Goal: Navigation & Orientation: Find specific page/section

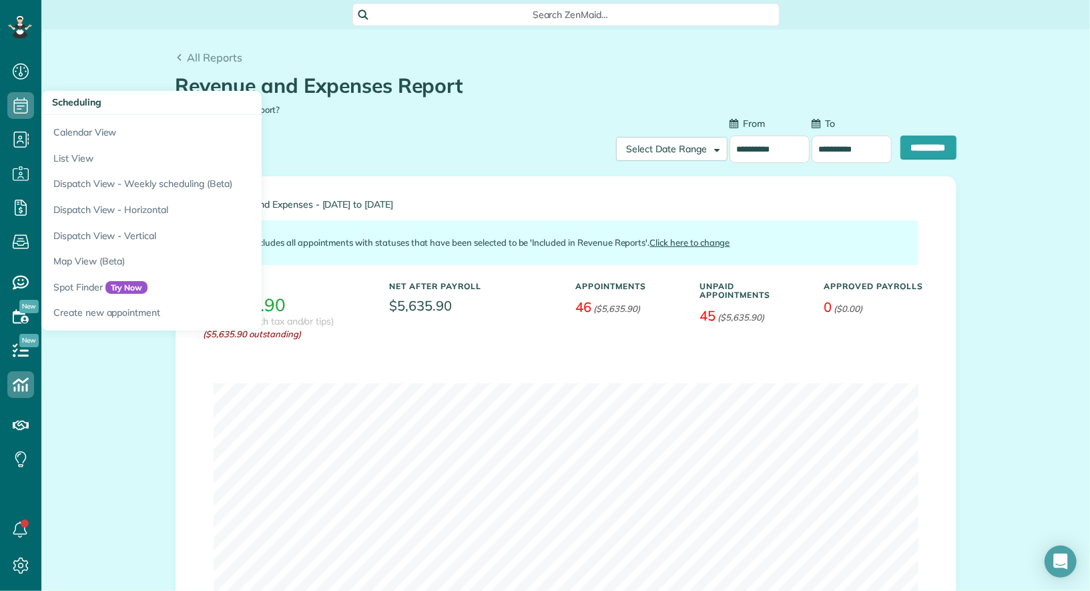
scroll to position [5, 5]
click at [121, 214] on link "Dispatch View - Horizontal" at bounding box center [208, 210] width 334 height 26
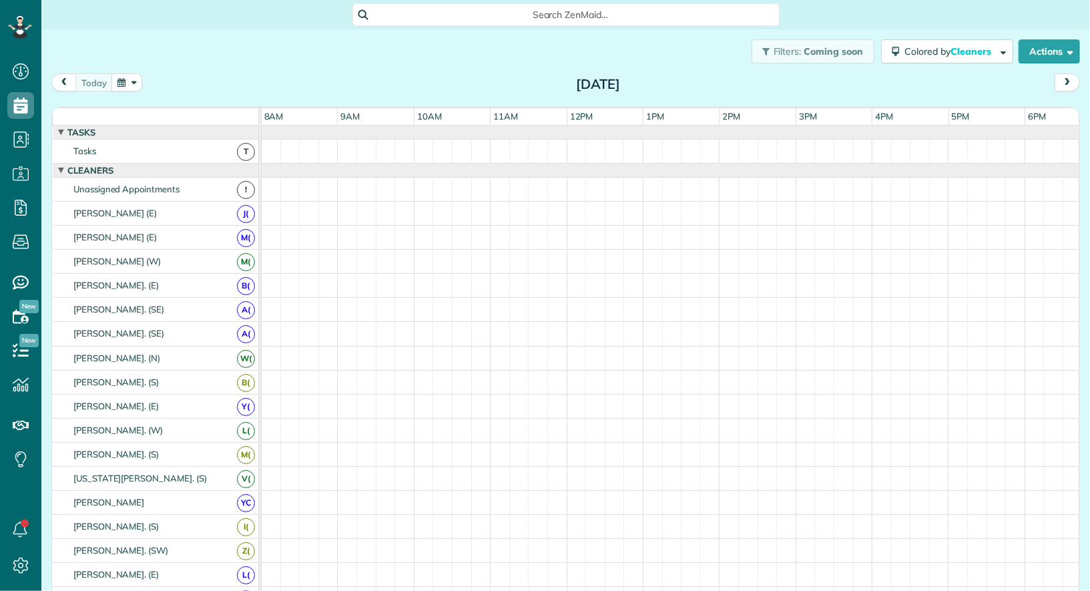
scroll to position [5, 5]
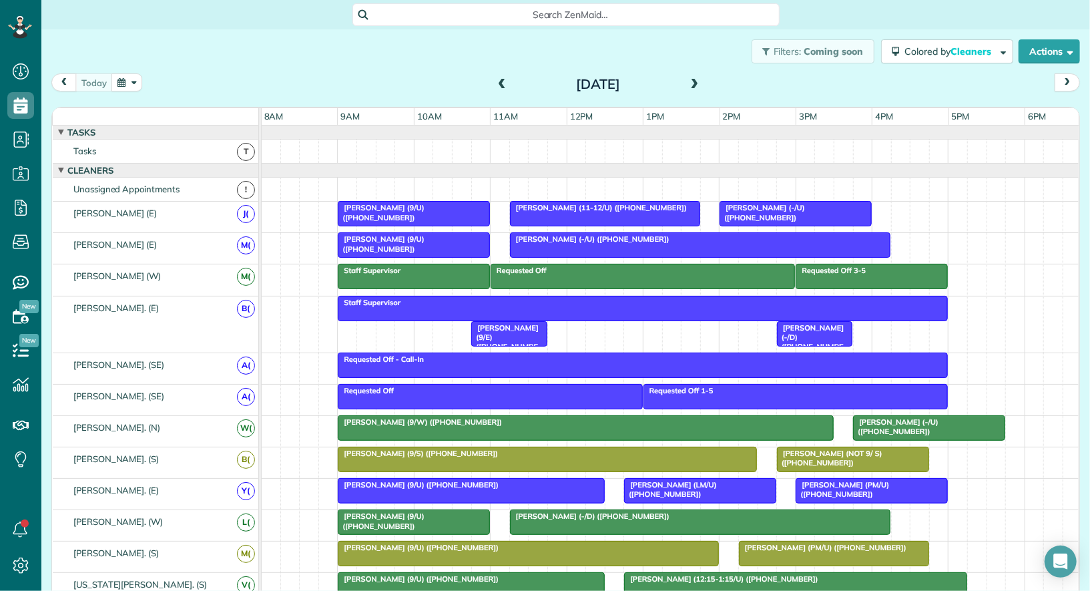
click at [121, 79] on button "button" at bounding box center [126, 82] width 31 height 18
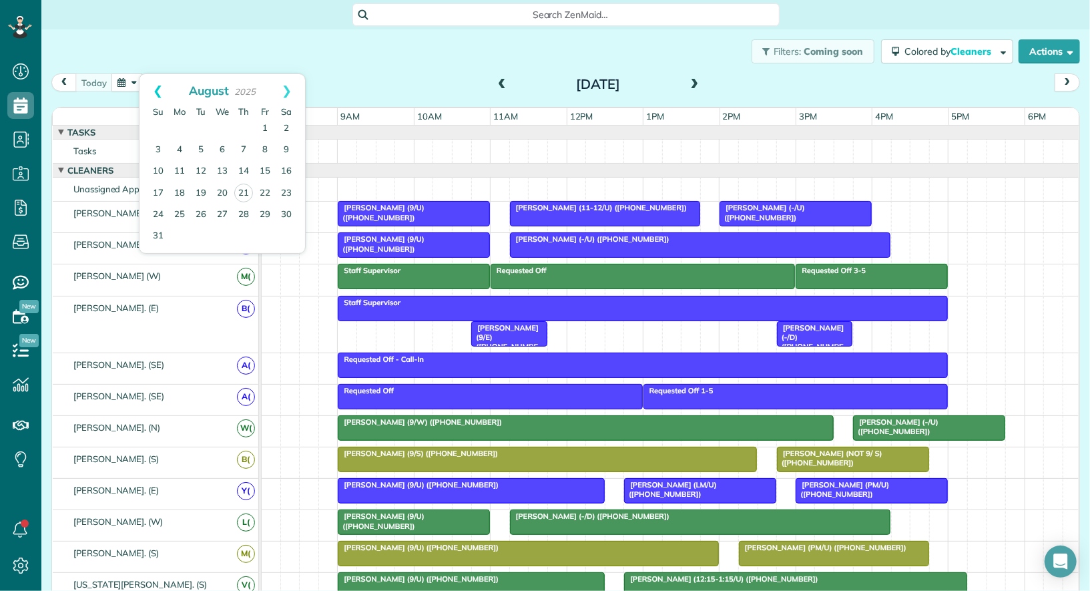
click at [157, 91] on link "Prev" at bounding box center [157, 90] width 37 height 33
click at [292, 87] on link "Next" at bounding box center [286, 90] width 37 height 33
click at [284, 87] on link "Next" at bounding box center [286, 90] width 37 height 33
click at [151, 86] on link "Prev" at bounding box center [157, 90] width 37 height 33
